Goal: Find specific page/section: Find specific page/section

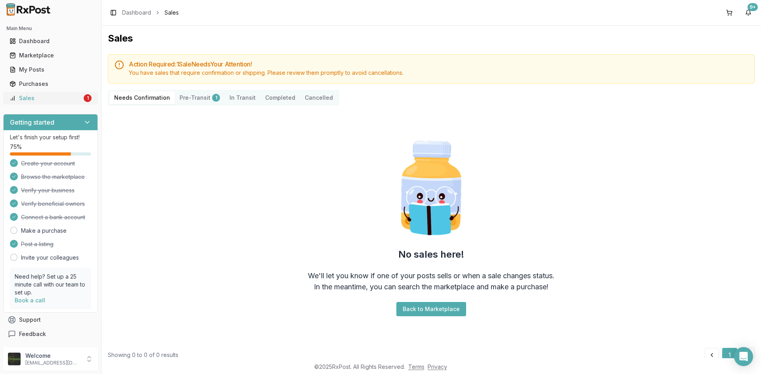
click at [63, 96] on div "Sales" at bounding box center [46, 98] width 73 height 8
click at [61, 95] on div "Sales" at bounding box center [46, 98] width 73 height 8
click at [34, 95] on div "Sales" at bounding box center [46, 98] width 73 height 8
click at [37, 100] on div "Sales" at bounding box center [46, 98] width 73 height 8
click at [60, 97] on div "Sales" at bounding box center [46, 98] width 73 height 8
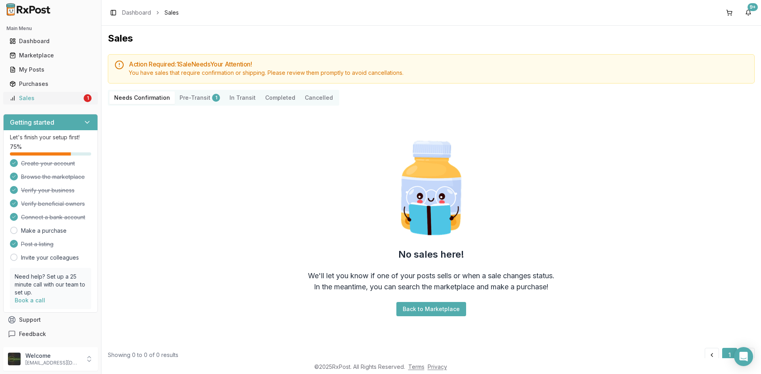
click at [46, 99] on div "Sales" at bounding box center [46, 98] width 73 height 8
click at [65, 95] on div "Sales" at bounding box center [46, 98] width 73 height 8
